Goal: Information Seeking & Learning: Learn about a topic

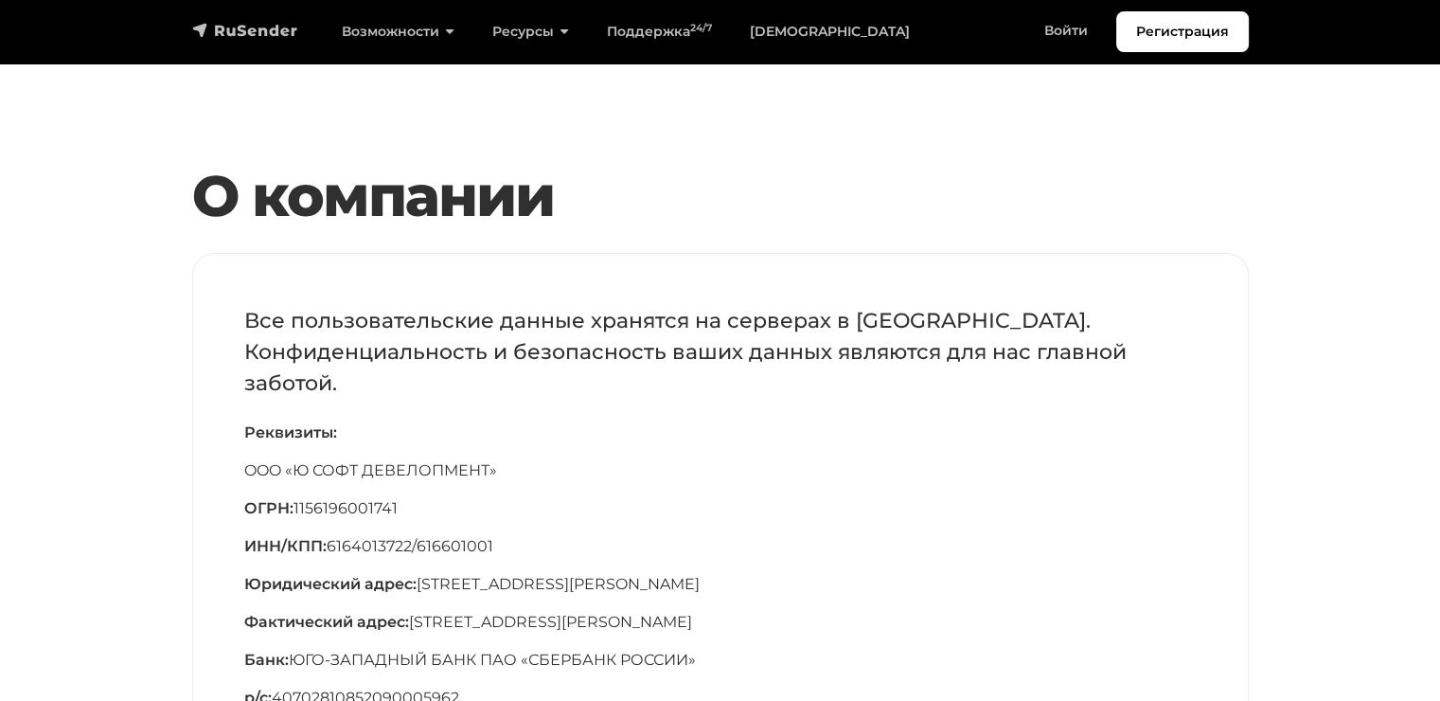
click at [270, 30] on img "navbar" at bounding box center [245, 30] width 106 height 19
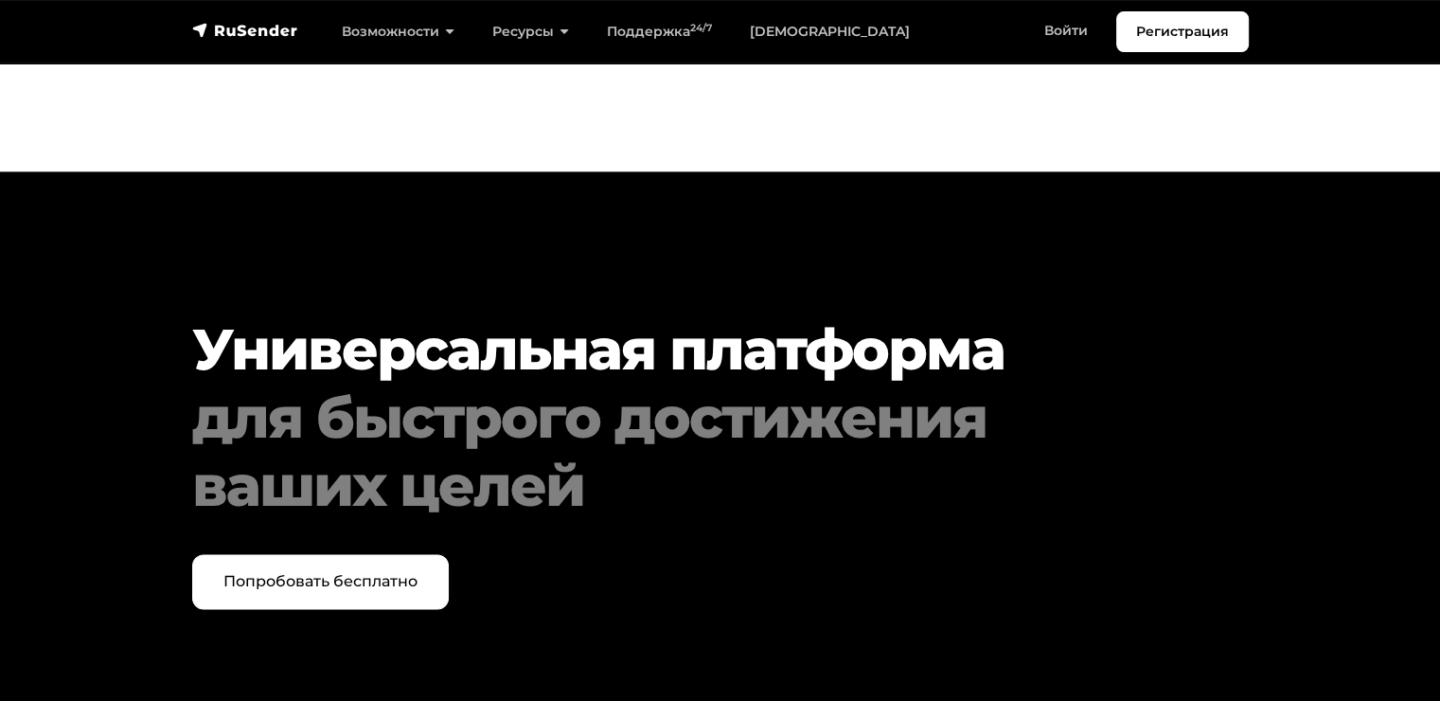
scroll to position [9820, 0]
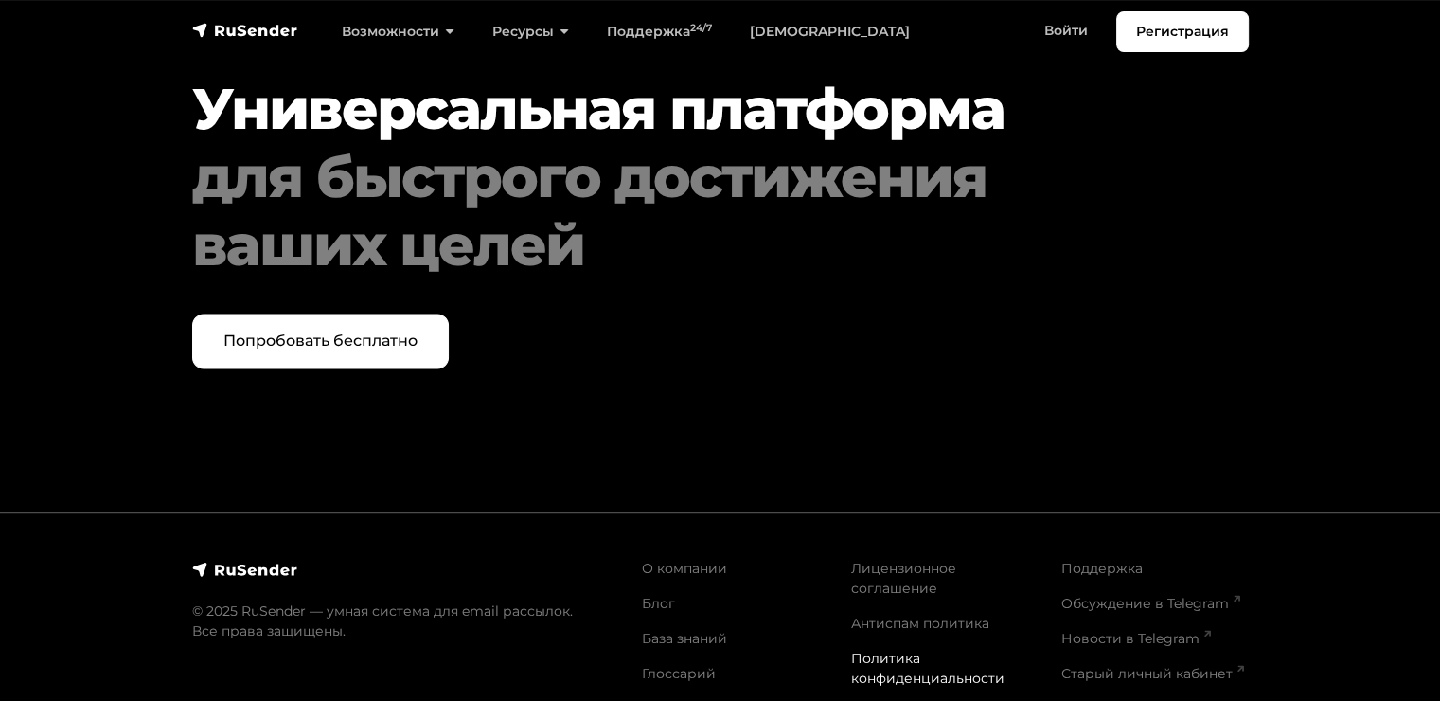
click at [912, 650] on link "Политика конфиденциальности" at bounding box center [927, 668] width 153 height 37
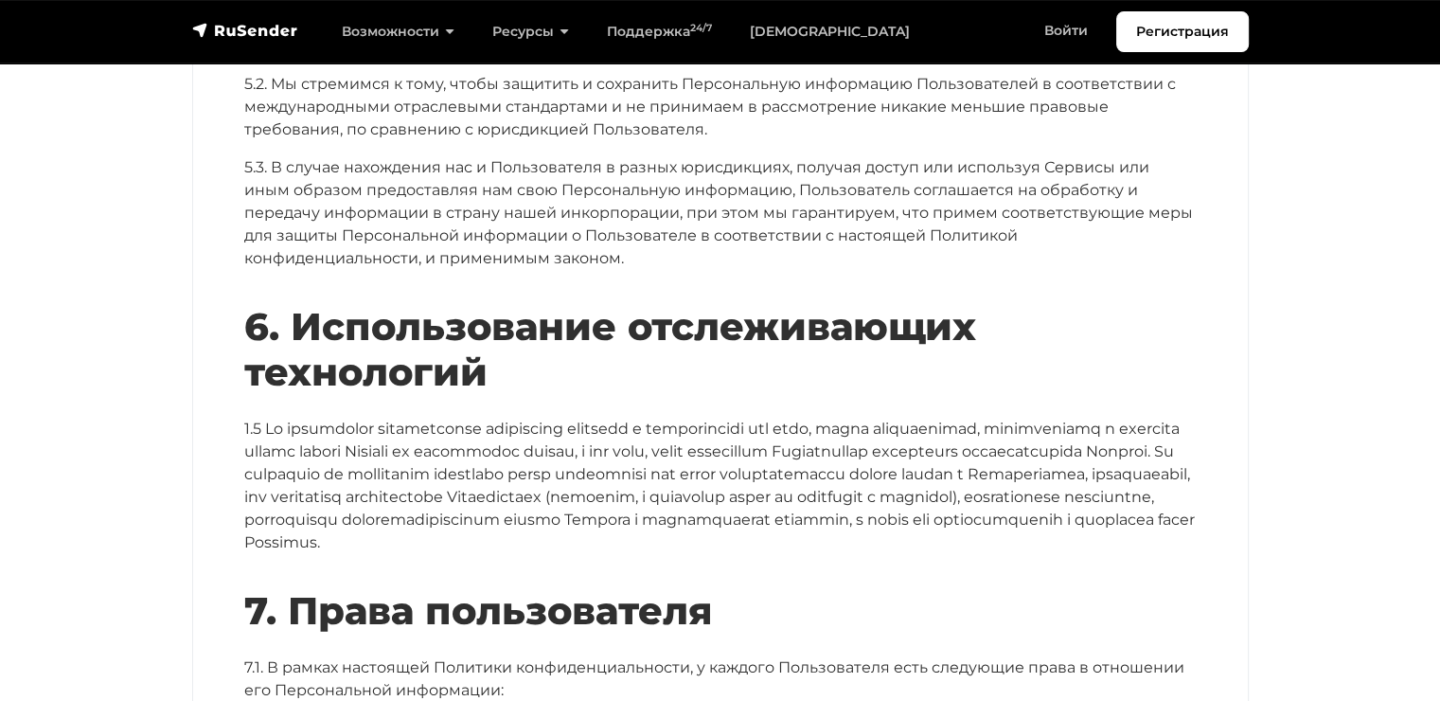
scroll to position [4641, 0]
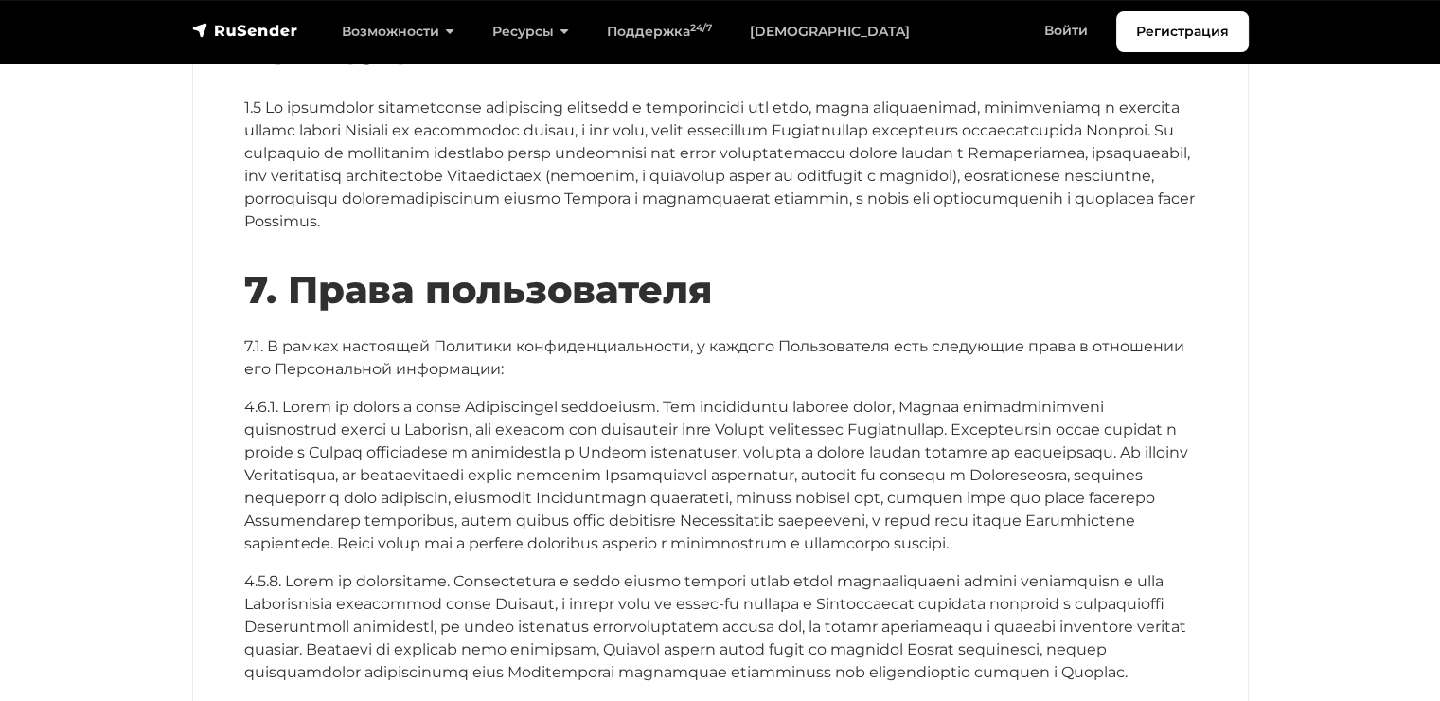
click at [885, 74] on h2 "6. Использование отслеживающих технологий" at bounding box center [720, 28] width 953 height 91
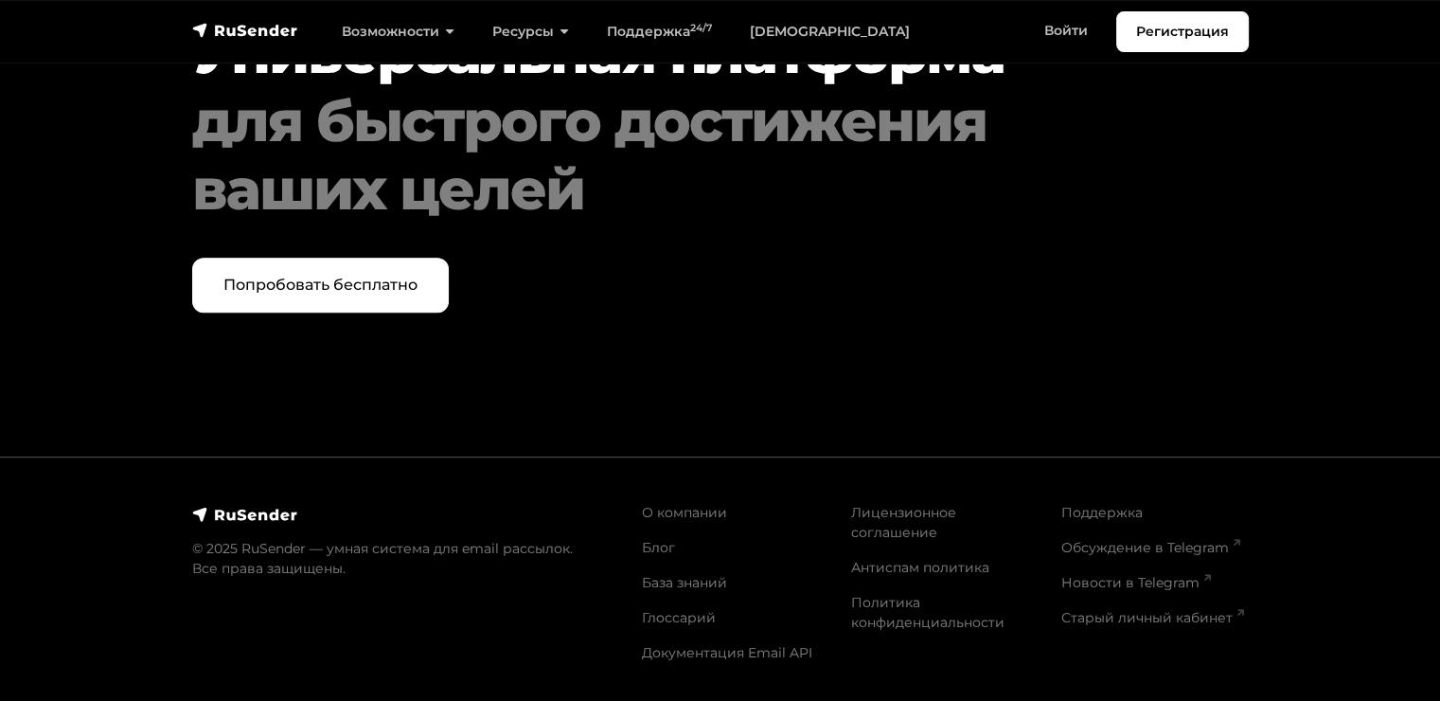
scroll to position [9103, 0]
click at [1117, 500] on div "О компании Блог База знаний Глоссарий Документация Email API Лицензионное согла…" at bounding box center [946, 590] width 630 height 221
click at [1118, 508] on link "Поддержка" at bounding box center [1102, 512] width 81 height 17
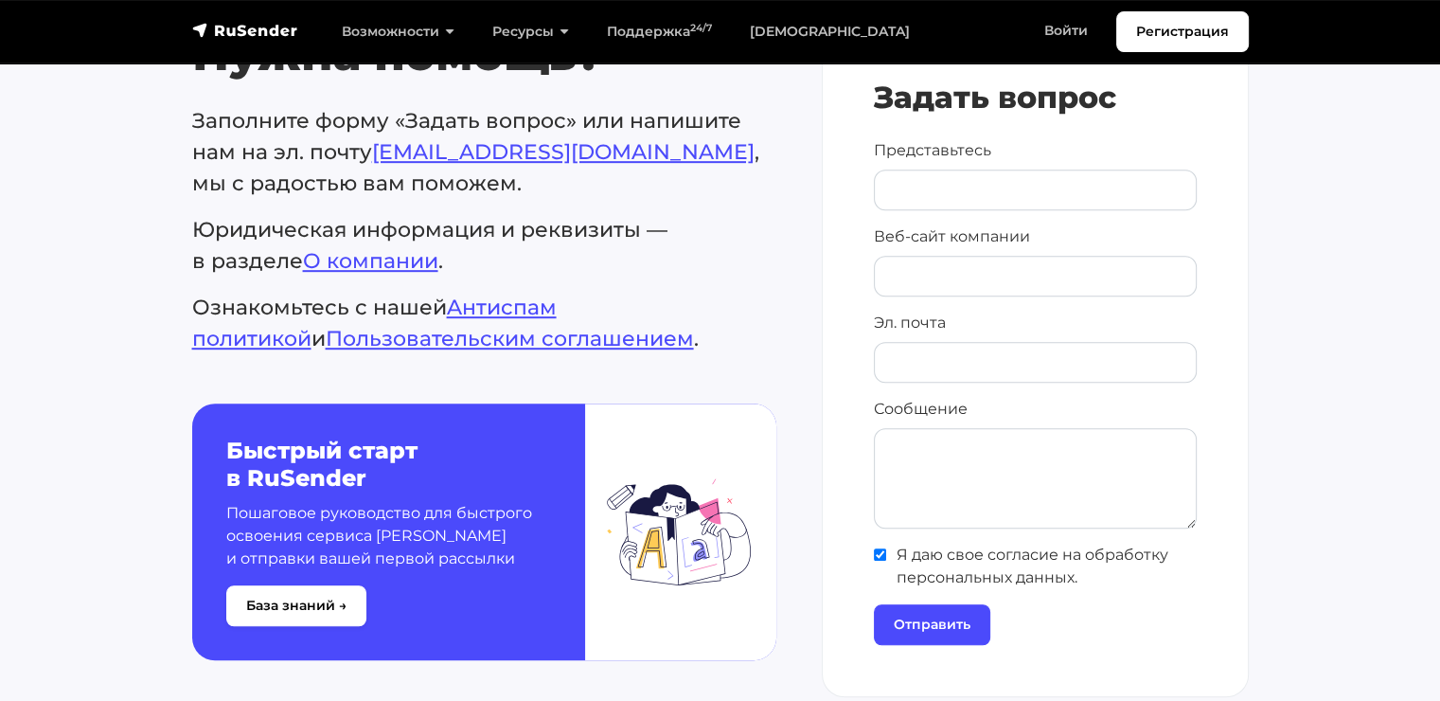
scroll to position [474, 0]
